Goal: Information Seeking & Learning: Learn about a topic

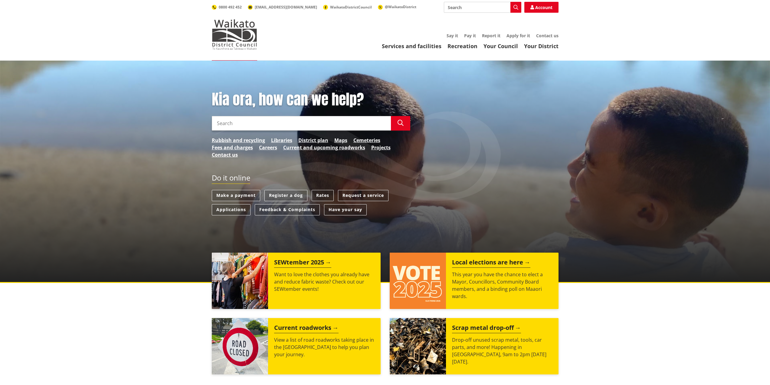
click at [283, 123] on input "Search" at bounding box center [301, 123] width 179 height 15
click at [273, 137] on div "Birchwood Lane vehicle speed reduction trial" at bounding box center [301, 137] width 179 height 12
type input "Birchwood Lane vehicle speed reduction trial"
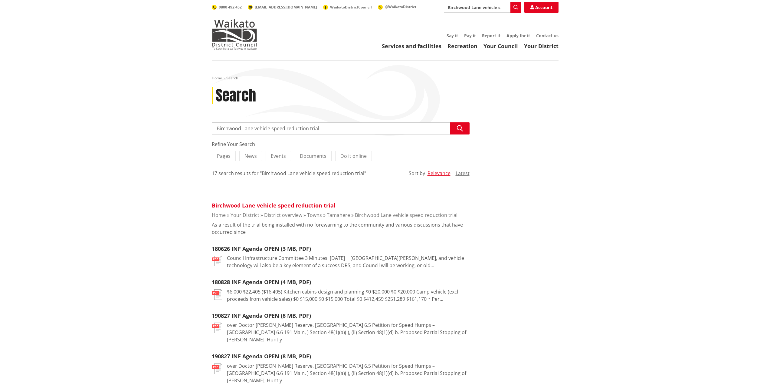
click at [251, 202] on link "Birchwood Lane vehicle speed reduction trial" at bounding box center [274, 204] width 124 height 7
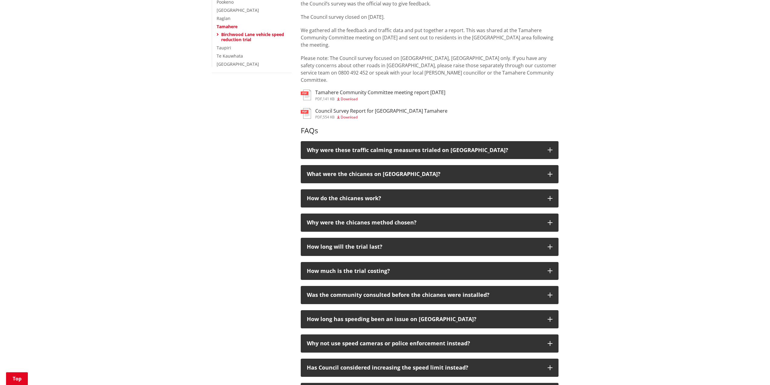
scroll to position [182, 0]
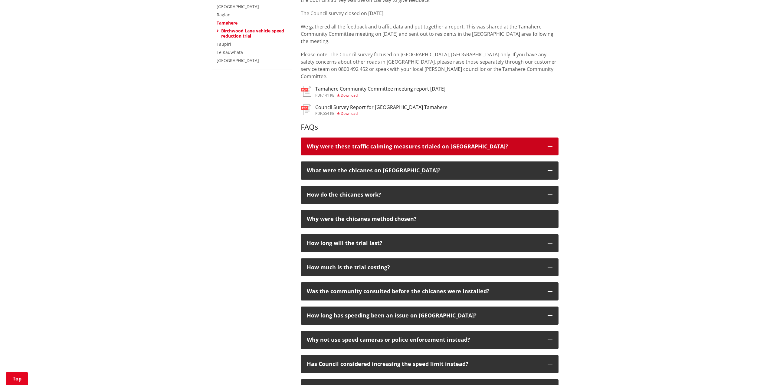
click at [550, 144] on icon "button" at bounding box center [550, 146] width 5 height 5
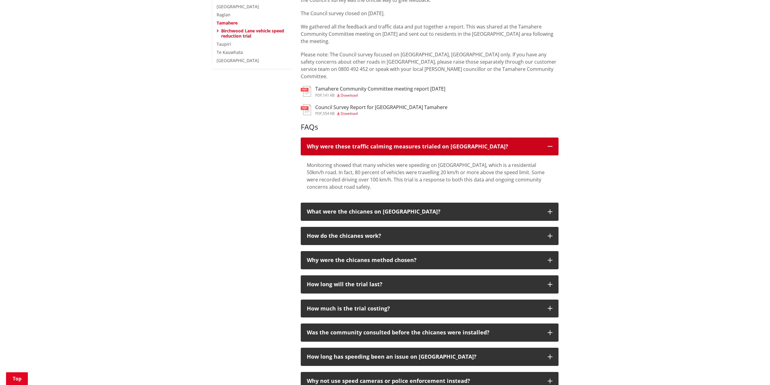
scroll to position [212, 0]
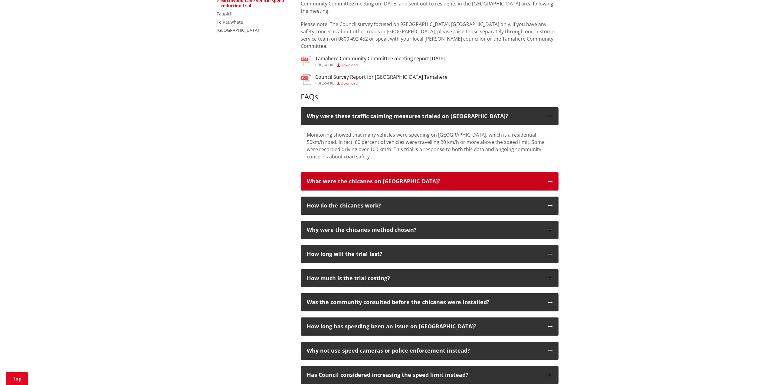
click at [551, 179] on icon "button" at bounding box center [550, 181] width 5 height 5
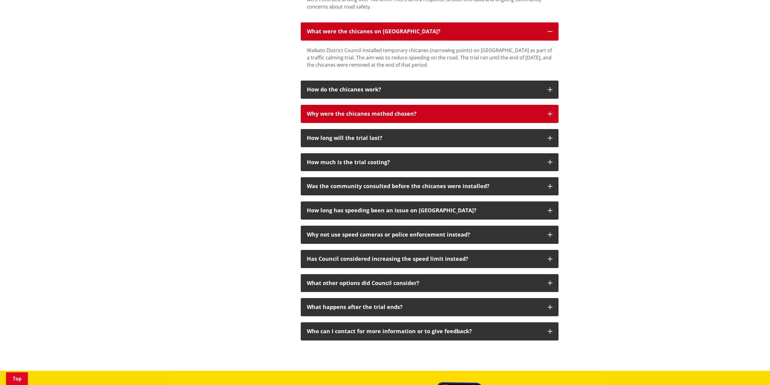
scroll to position [363, 0]
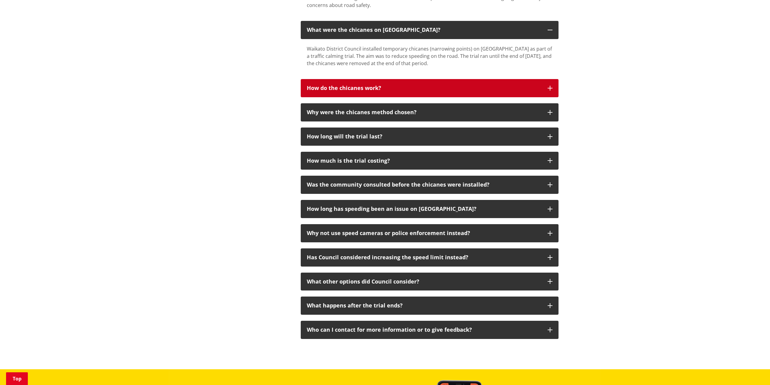
click at [426, 85] on p "How do the chicanes work?" at bounding box center [424, 88] width 235 height 6
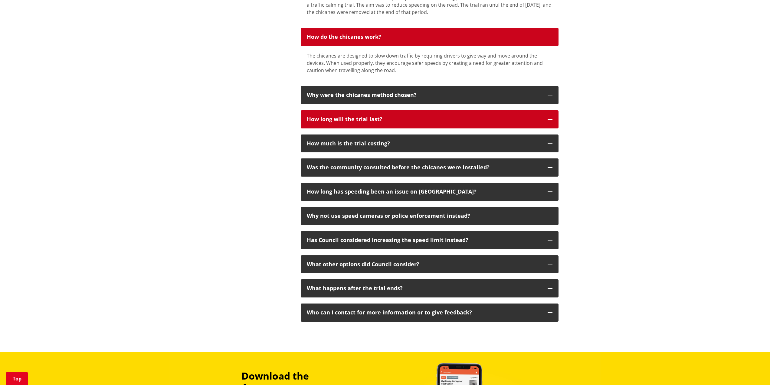
scroll to position [424, 0]
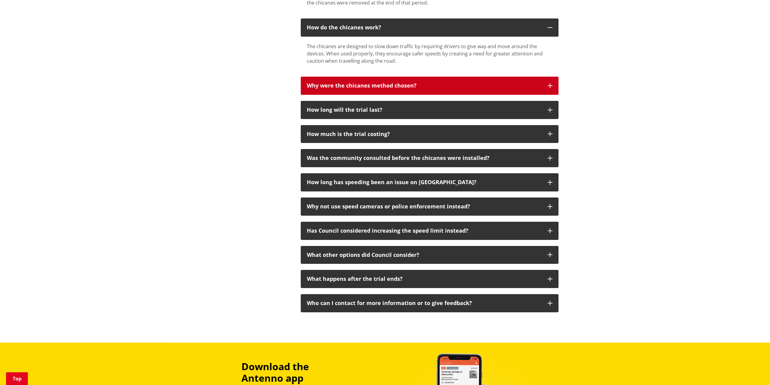
click at [392, 83] on div "Why were the chicanes method chosen?" at bounding box center [424, 86] width 235 height 6
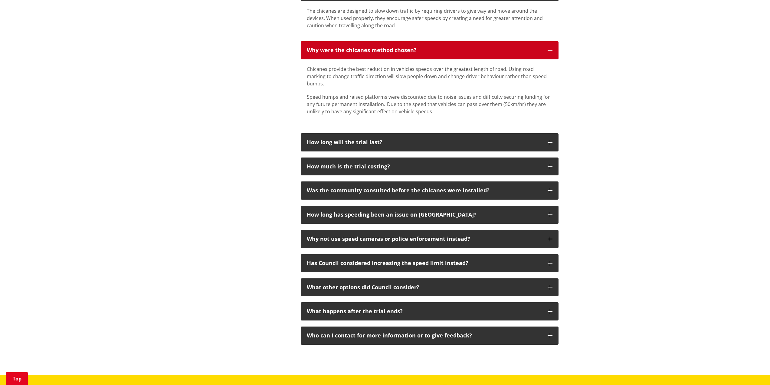
scroll to position [514, 0]
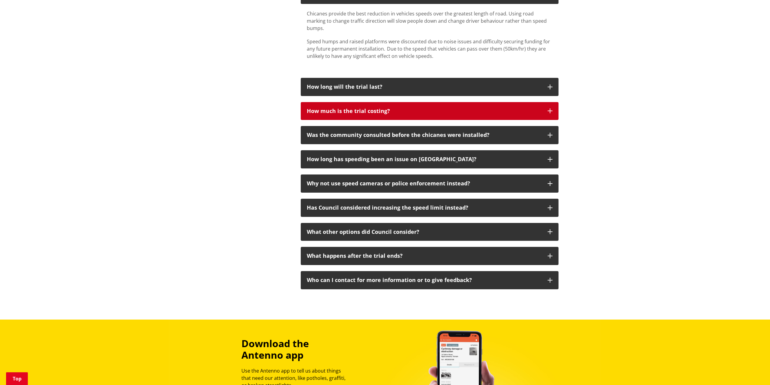
click at [339, 108] on h3 "How much is the trial costing?" at bounding box center [424, 111] width 235 height 6
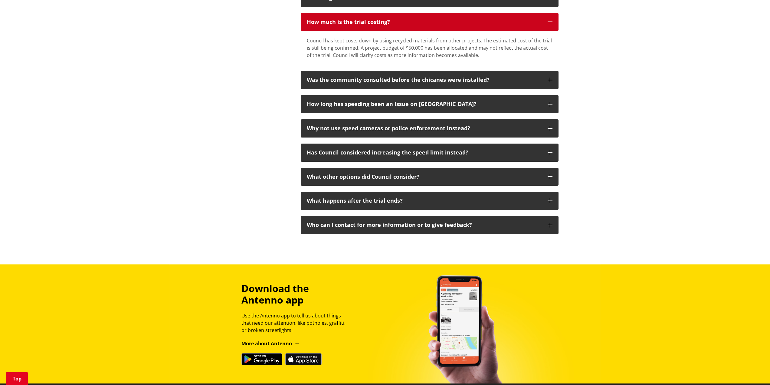
scroll to position [605, 0]
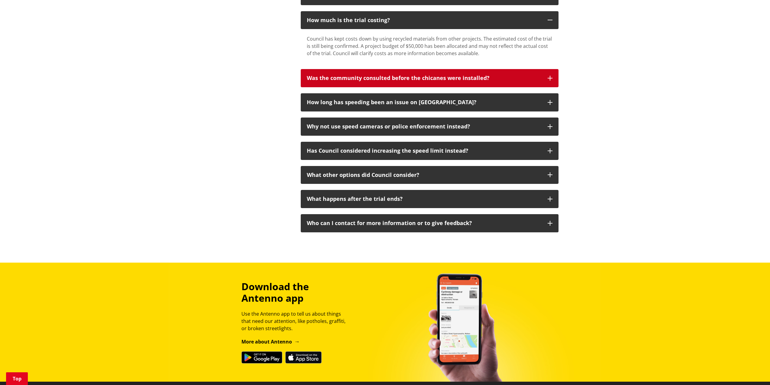
click at [365, 75] on div "Was the community consulted before the chicanes were installed?" at bounding box center [424, 78] width 235 height 6
